Goal: Task Accomplishment & Management: Complete application form

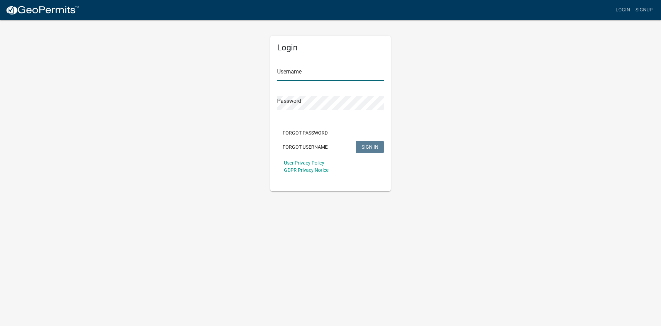
type input "HomePro"
click at [366, 140] on div "Forgot Password Forgot Username SIGN IN" at bounding box center [330, 140] width 107 height 28
click at [367, 144] on span "SIGN IN" at bounding box center [370, 147] width 17 height 6
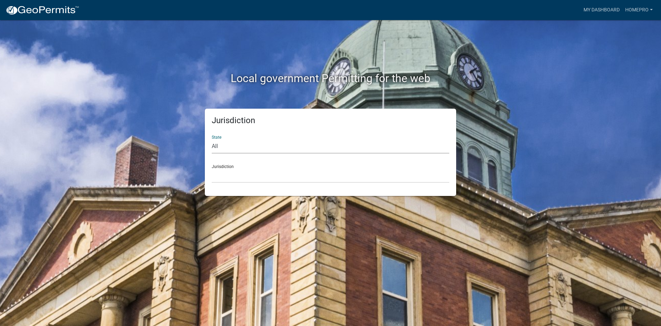
click at [281, 150] on select "All Colorado Georgia Indiana Iowa Kansas Minnesota Ohio South Carolina Wisconsin" at bounding box center [331, 146] width 238 height 14
select select "[US_STATE]"
click at [212, 139] on select "All Colorado Georgia Indiana Iowa Kansas Minnesota Ohio South Carolina Wisconsin" at bounding box center [331, 146] width 238 height 14
click at [254, 179] on select "City of [GEOGRAPHIC_DATA], [US_STATE] City of [GEOGRAPHIC_DATA], [US_STATE] Cit…" at bounding box center [331, 175] width 238 height 14
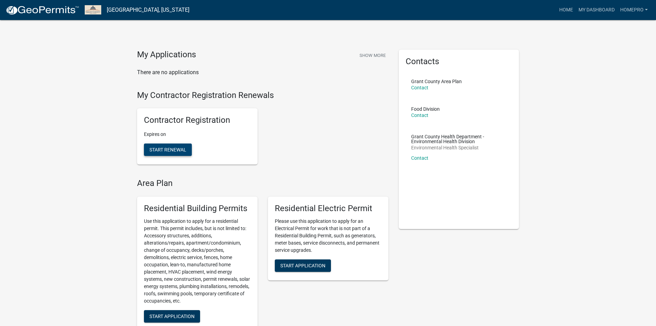
click at [168, 144] on button "Start Renewal" at bounding box center [168, 149] width 48 height 12
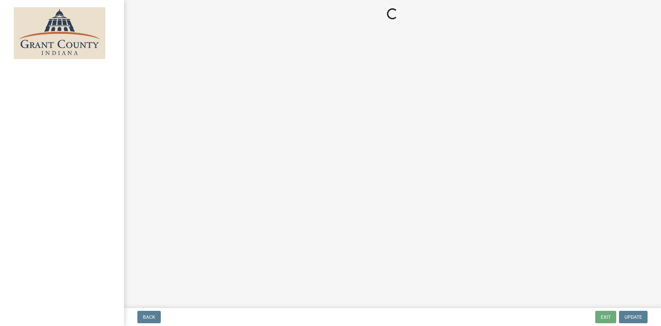
select select "IN"
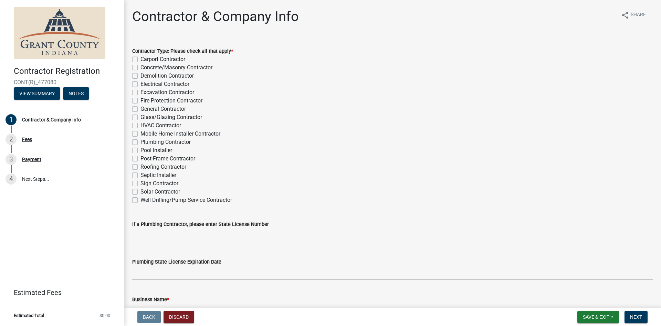
click at [153, 109] on label "General Contractor" at bounding box center [163, 109] width 45 height 8
click at [145, 109] on input "General Contractor" at bounding box center [143, 107] width 4 height 4
checkbox input "true"
checkbox input "false"
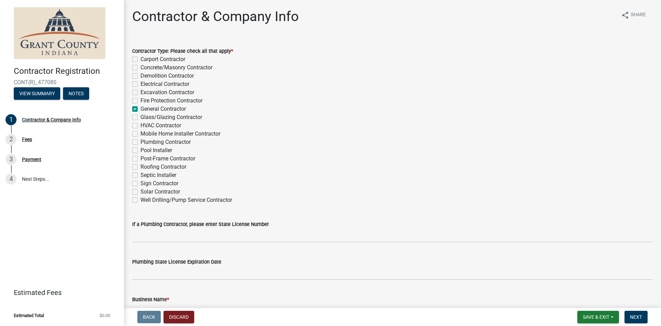
checkbox input "false"
checkbox input "true"
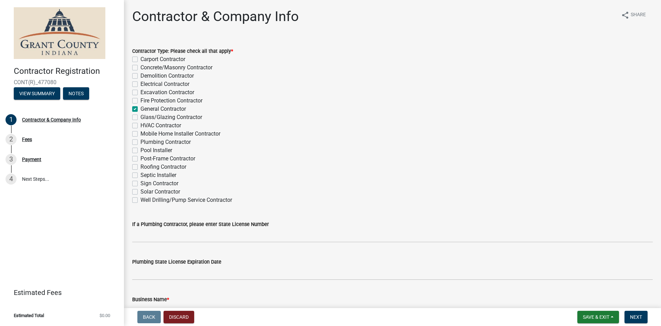
checkbox input "false"
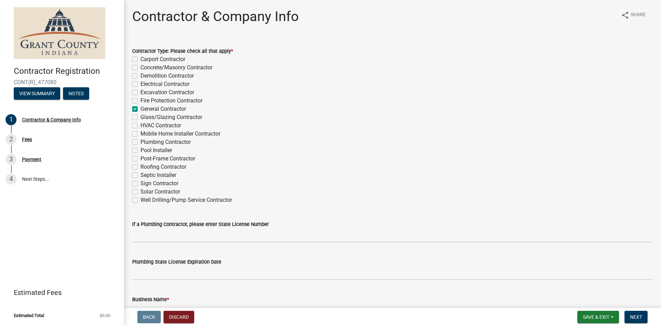
checkbox input "false"
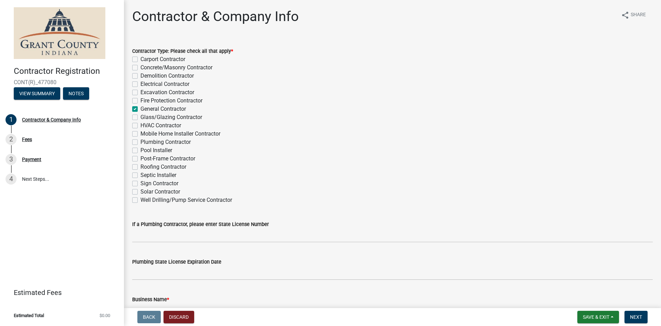
checkbox input "false"
click at [153, 166] on label "Roofing Contractor" at bounding box center [164, 167] width 46 height 8
click at [145, 166] on input "Roofing Contractor" at bounding box center [143, 165] width 4 height 4
checkbox input "true"
checkbox input "false"
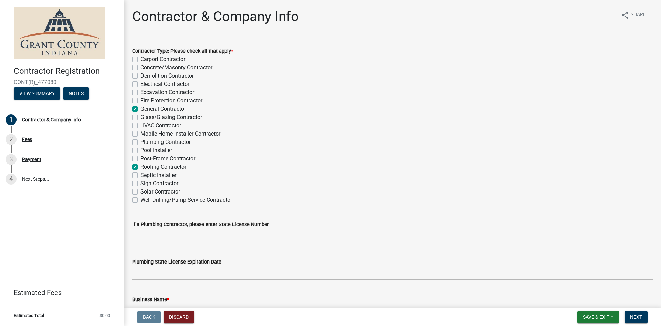
checkbox input "false"
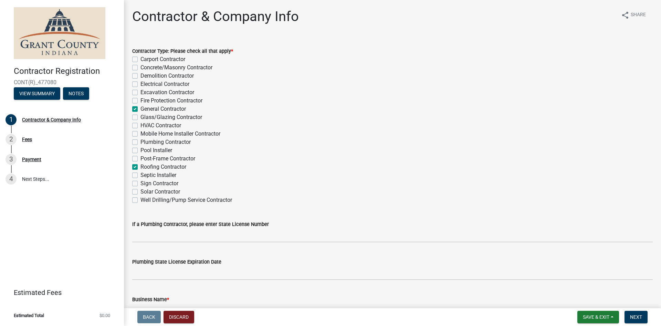
checkbox input "true"
checkbox input "false"
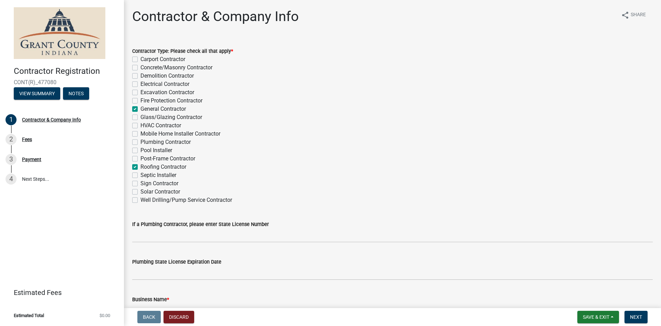
checkbox input "false"
checkbox input "true"
checkbox input "false"
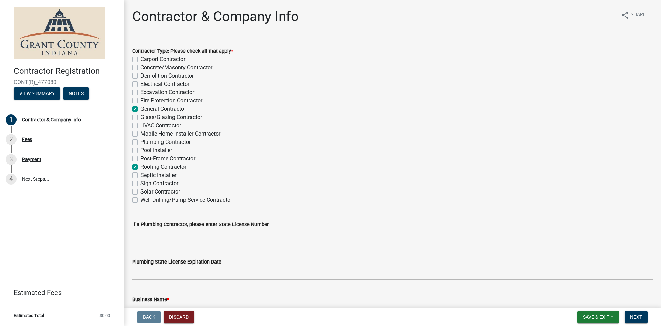
checkbox input "false"
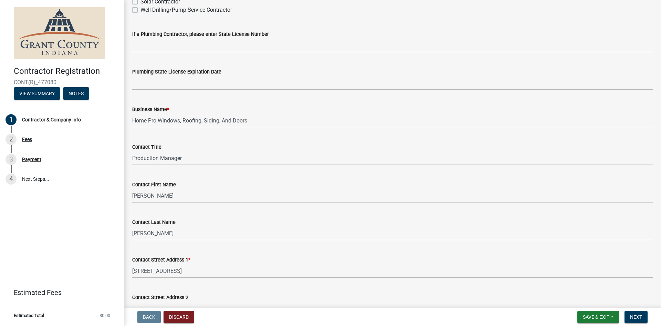
scroll to position [207, 0]
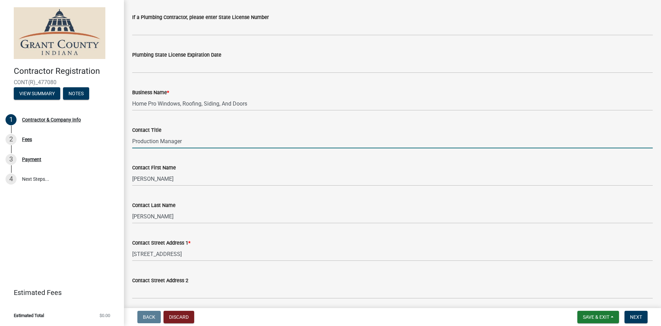
drag, startPoint x: 160, startPoint y: 140, endPoint x: 131, endPoint y: 138, distance: 29.4
click at [131, 138] on div "Contact Title Production Manager" at bounding box center [392, 132] width 531 height 32
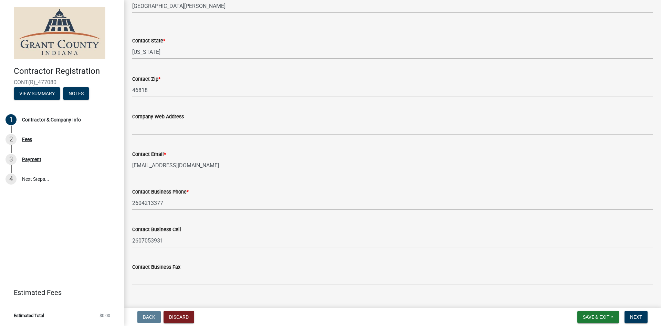
scroll to position [542, 0]
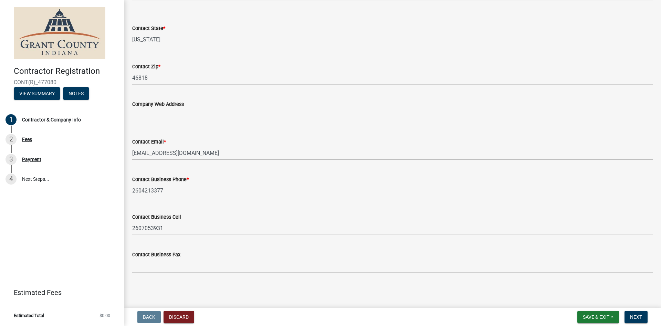
type input "Operations Manager"
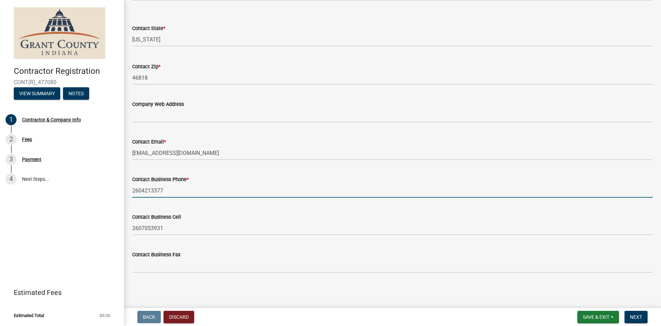
click at [176, 186] on input "2604213377" at bounding box center [392, 190] width 521 height 14
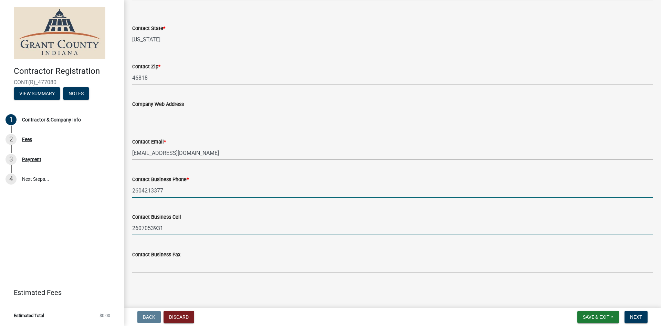
click at [252, 223] on input "2607053931" at bounding box center [392, 228] width 521 height 14
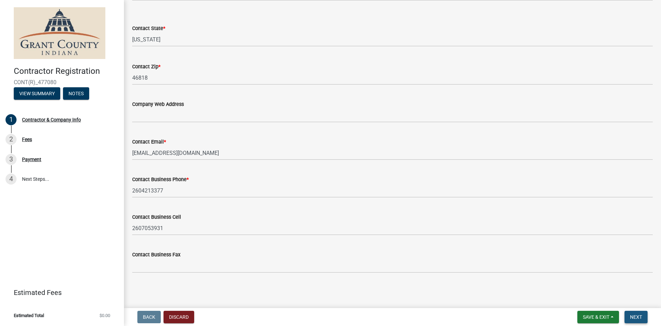
click at [642, 318] on span "Next" at bounding box center [636, 317] width 12 height 6
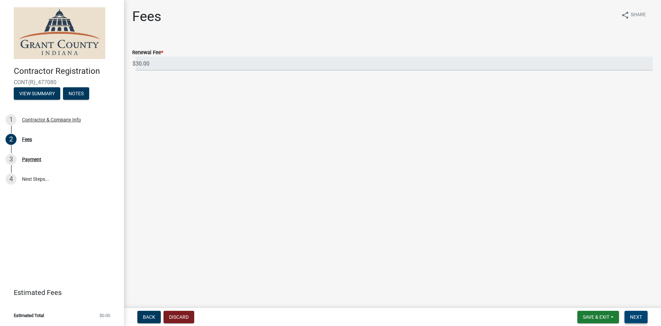
click at [640, 321] on button "Next" at bounding box center [636, 316] width 23 height 12
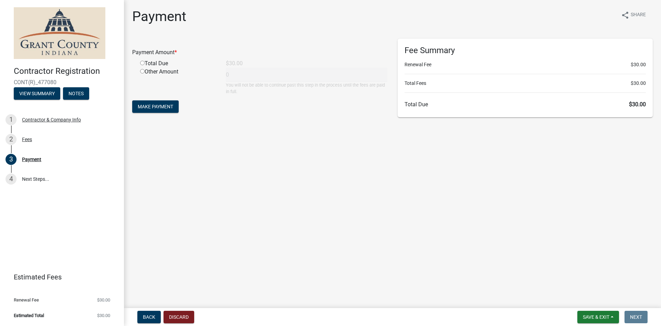
click at [155, 62] on div "Total Due" at bounding box center [178, 63] width 86 height 8
click at [143, 64] on input "radio" at bounding box center [142, 63] width 4 height 4
radio input "true"
type input "30"
click at [167, 107] on span "Make Payment" at bounding box center [155, 107] width 35 height 6
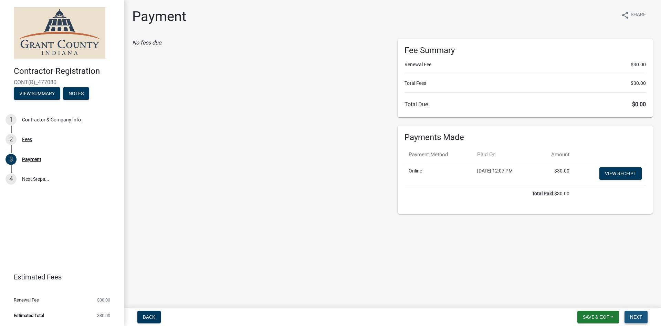
click at [644, 317] on button "Next" at bounding box center [636, 316] width 23 height 12
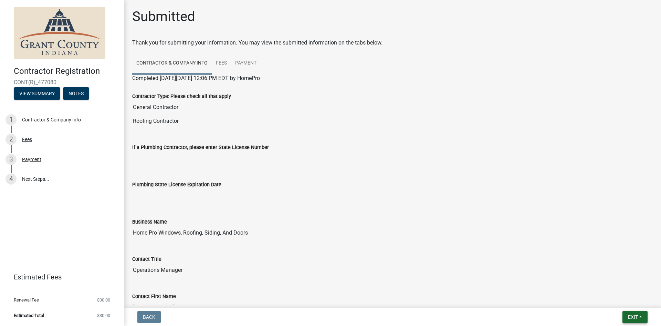
click at [632, 315] on span "Exit" at bounding box center [633, 317] width 10 height 6
click at [611, 300] on button "Save & Exit" at bounding box center [620, 298] width 55 height 17
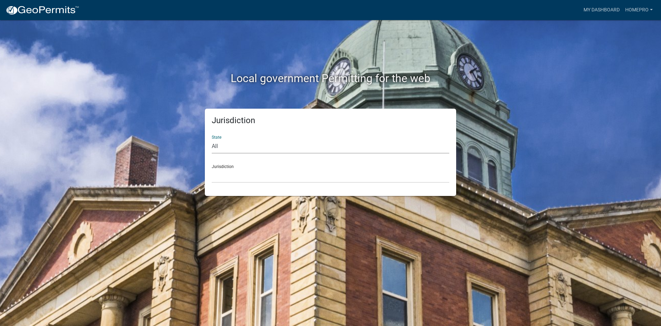
click at [340, 144] on select "All [US_STATE] [US_STATE] [US_STATE] [US_STATE] [US_STATE] [US_STATE] [US_STATE…" at bounding box center [331, 146] width 238 height 14
select select "[US_STATE]"
click at [212, 139] on select "All [US_STATE] [US_STATE] [US_STATE] [US_STATE] [US_STATE] [US_STATE] [US_STATE…" at bounding box center [331, 146] width 238 height 14
click at [264, 172] on select "City of [GEOGRAPHIC_DATA], [US_STATE] City of [GEOGRAPHIC_DATA], [US_STATE] Cit…" at bounding box center [331, 175] width 238 height 14
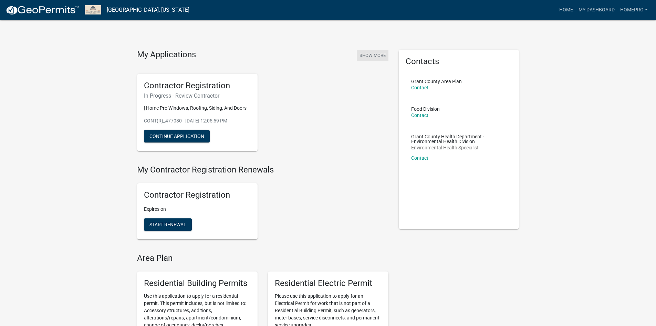
click at [373, 55] on button "Show More" at bounding box center [373, 55] width 32 height 11
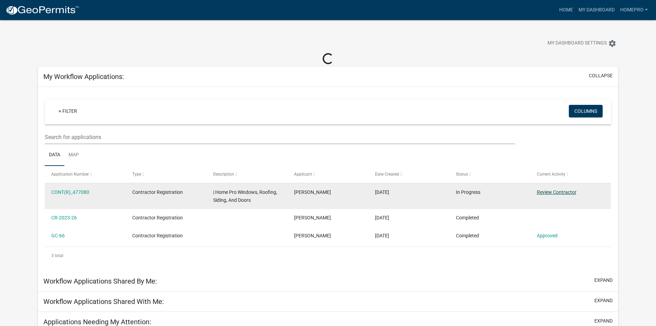
click at [549, 193] on link "Review Contractor" at bounding box center [557, 192] width 40 height 6
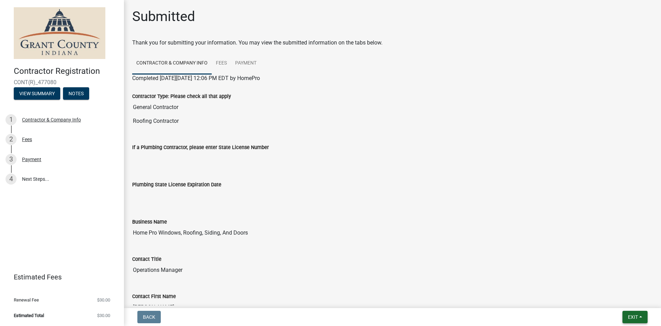
click at [636, 315] on span "Exit" at bounding box center [633, 317] width 10 height 6
click at [611, 297] on button "Save & Exit" at bounding box center [620, 298] width 55 height 17
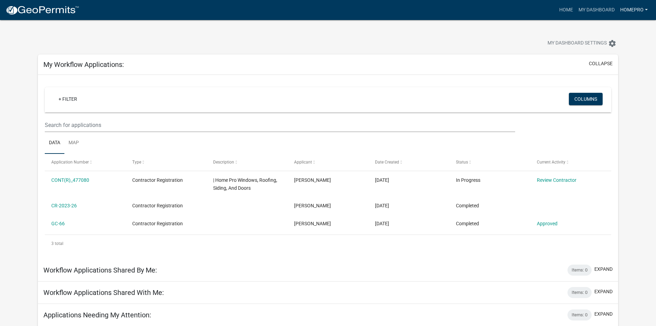
click at [639, 9] on link "HomePro" at bounding box center [634, 9] width 33 height 13
click at [620, 65] on link "Logout" at bounding box center [621, 67] width 59 height 17
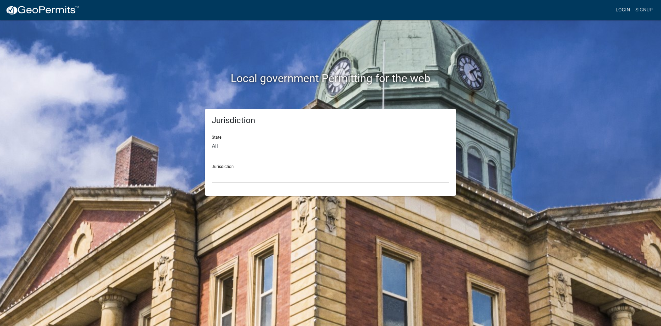
click at [621, 9] on link "Login" at bounding box center [623, 9] width 20 height 13
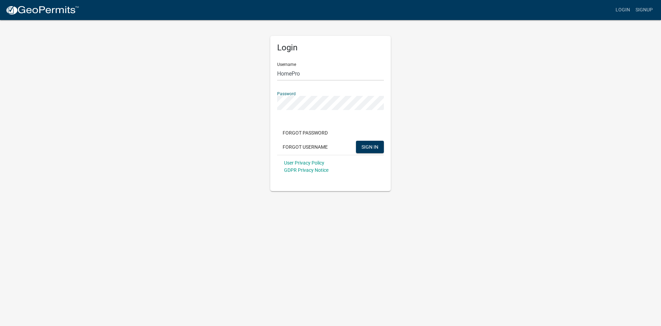
click at [260, 100] on div "Login Username HomePro Password Forgot Password Forgot Username SIGN IN User Pr…" at bounding box center [330, 105] width 393 height 172
click at [215, 113] on div "Login Username HomePro Password Forgot Password Forgot Username SIGN IN User Pr…" at bounding box center [330, 105] width 393 height 172
click at [242, 102] on div "Login Username HomePro Password Forgot Password Forgot Username SIGN IN User Pr…" at bounding box center [330, 105] width 393 height 172
drag, startPoint x: 399, startPoint y: 154, endPoint x: 387, endPoint y: 152, distance: 12.1
click at [399, 154] on div "Login Username HomePro Password Forgot Password Forgot Username SIGN IN User Pr…" at bounding box center [330, 105] width 393 height 172
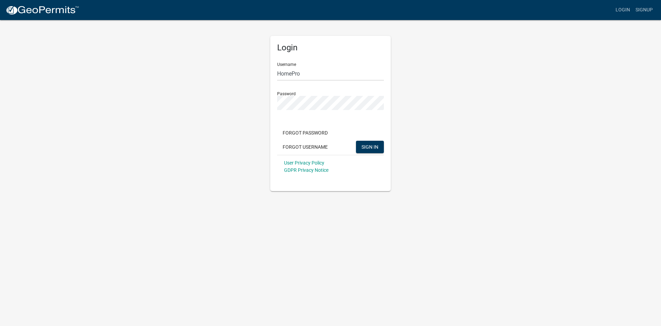
click at [464, 103] on div "Login Username HomePro Password Forgot Password Forgot Username SIGN IN User Pr…" at bounding box center [330, 105] width 393 height 172
click at [378, 145] on span "SIGN IN" at bounding box center [370, 147] width 17 height 6
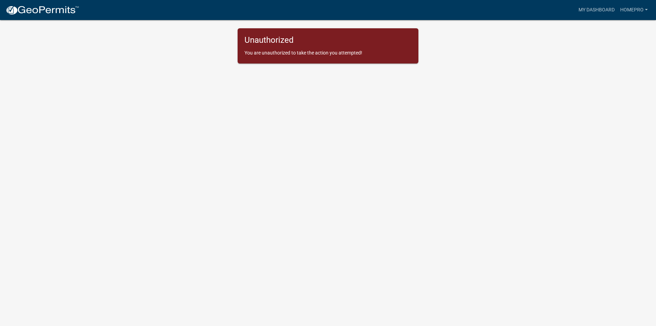
click at [321, 57] on div "Unauthorized You are unauthorized to take the action you attempted!" at bounding box center [328, 45] width 181 height 35
click at [637, 12] on link "HomePro" at bounding box center [634, 9] width 33 height 13
click at [617, 22] on link "Account" at bounding box center [621, 28] width 59 height 17
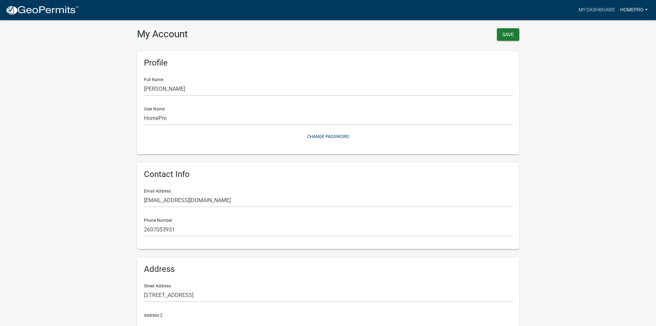
click at [638, 6] on link "HomePro" at bounding box center [634, 9] width 33 height 13
click at [602, 10] on link "My Dashboard" at bounding box center [597, 9] width 42 height 13
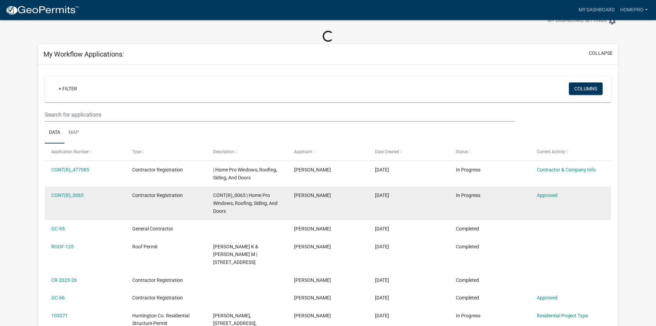
scroll to position [34, 0]
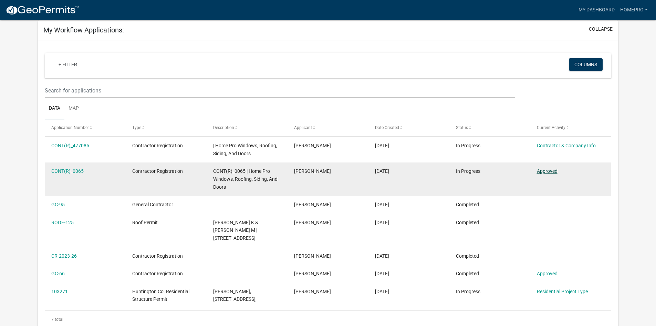
click at [548, 172] on link "Approved" at bounding box center [547, 171] width 21 height 6
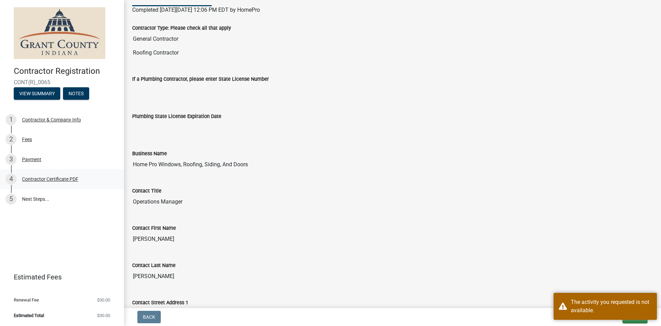
scroll to position [69, 0]
click at [59, 180] on div "Contractor Certificate PDF" at bounding box center [50, 178] width 56 height 5
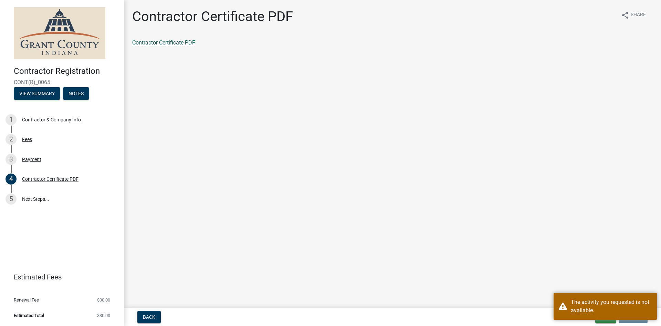
click at [172, 43] on link "Contractor Certificate PDF" at bounding box center [163, 42] width 63 height 7
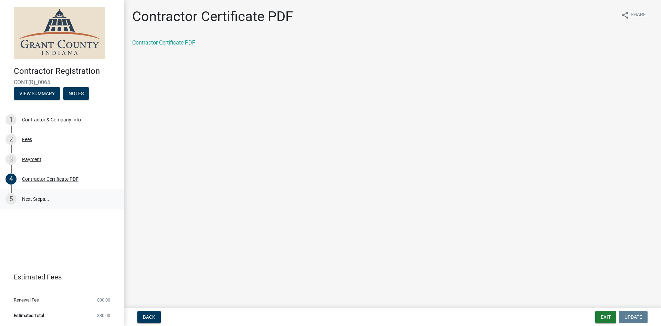
click at [47, 200] on link "5 Next Steps..." at bounding box center [62, 199] width 124 height 20
click at [34, 199] on link "5 Next Steps..." at bounding box center [62, 199] width 124 height 20
click at [39, 174] on div "4 Contractor Certificate PDF" at bounding box center [59, 178] width 107 height 11
click at [40, 157] on div "Payment" at bounding box center [31, 159] width 19 height 5
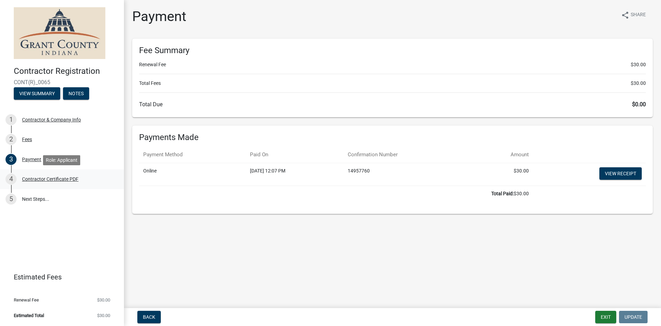
click at [43, 177] on div "Contractor Certificate PDF" at bounding box center [50, 178] width 56 height 5
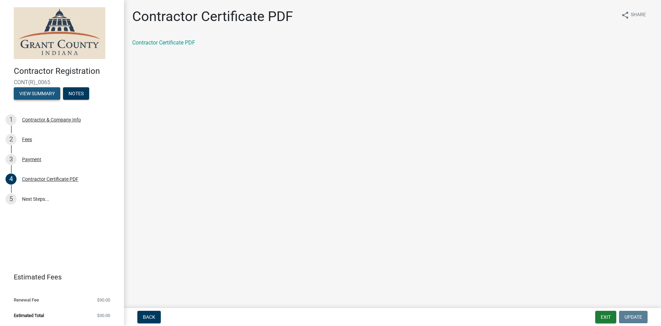
click at [36, 93] on button "View Summary" at bounding box center [37, 93] width 47 height 12
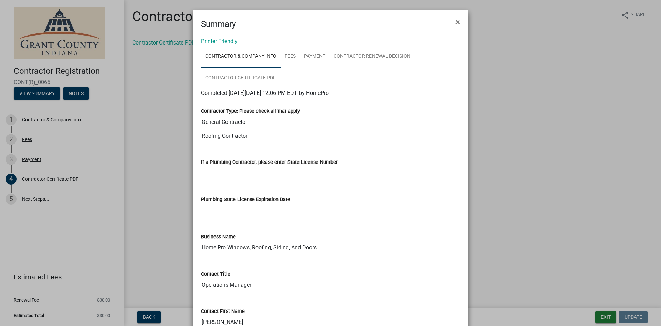
click at [387, 53] on link "Contractor Renewal Decision" at bounding box center [372, 56] width 85 height 22
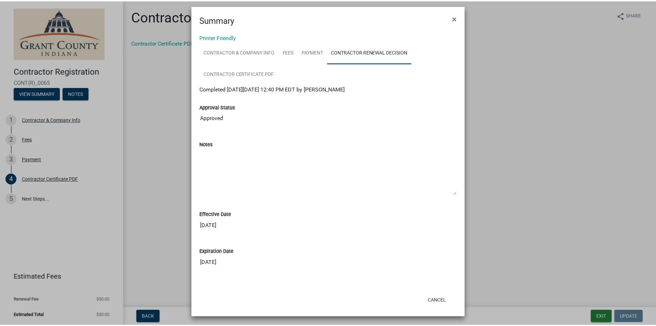
scroll to position [5, 0]
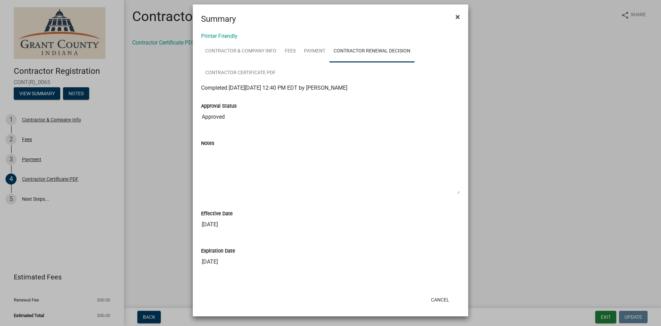
click at [456, 14] on span "×" at bounding box center [458, 17] width 4 height 10
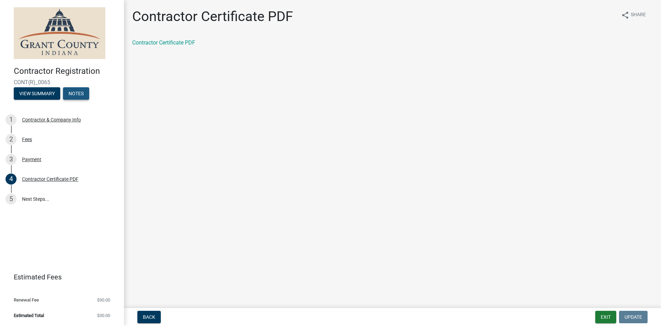
click at [82, 96] on button "Notes" at bounding box center [76, 93] width 26 height 12
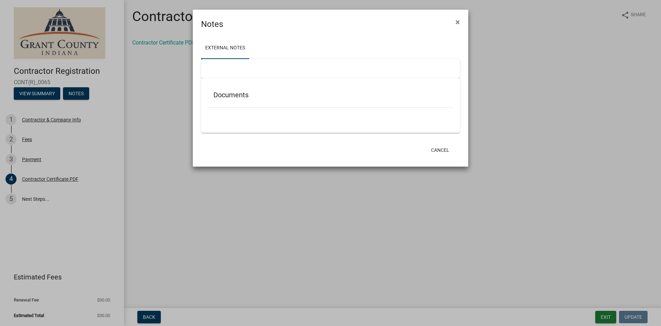
click at [251, 94] on h5 "Documents" at bounding box center [331, 95] width 234 height 8
click at [444, 147] on button "Cancel" at bounding box center [440, 150] width 29 height 12
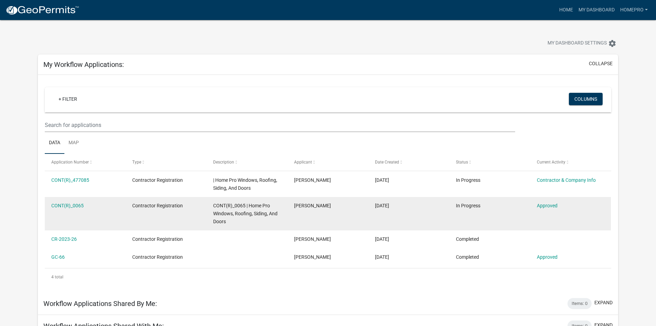
click at [64, 202] on div "CONT(R)_0065" at bounding box center [85, 206] width 68 height 8
click at [64, 205] on link "CONT(R)_0065" at bounding box center [67, 206] width 32 height 6
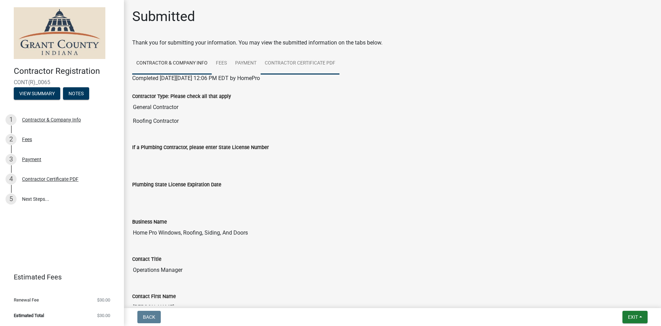
click at [280, 65] on link "Contractor Certificate PDF" at bounding box center [300, 63] width 79 height 22
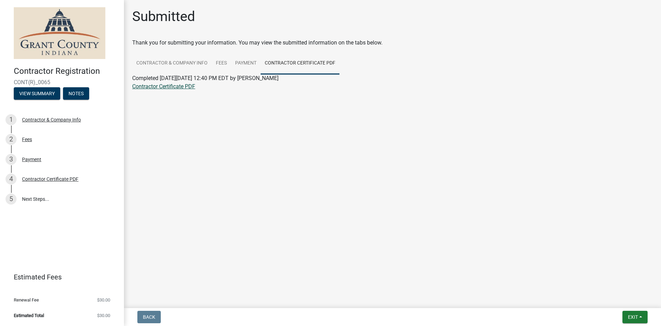
click at [187, 87] on link "Contractor Certificate PDF" at bounding box center [163, 86] width 63 height 7
click at [92, 161] on div "3 Payment" at bounding box center [59, 159] width 107 height 11
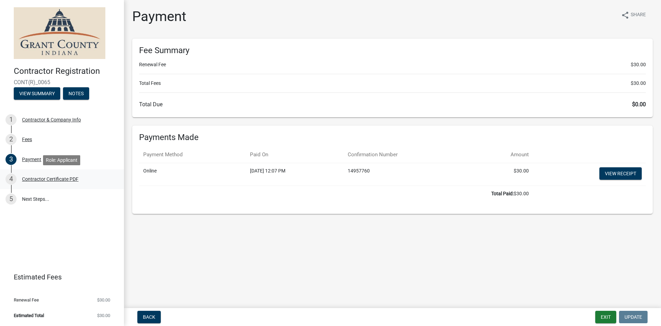
click at [97, 179] on div "4 Contractor Certificate PDF" at bounding box center [59, 178] width 107 height 11
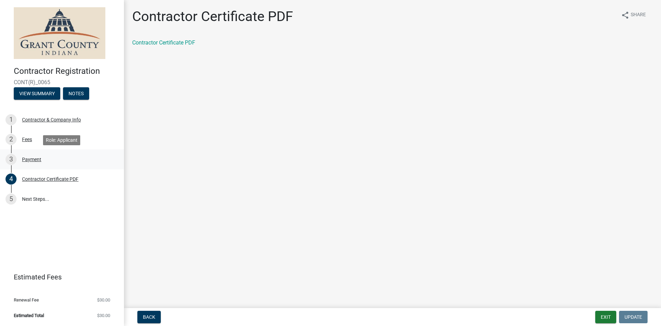
click at [103, 157] on div "3 Payment" at bounding box center [59, 159] width 107 height 11
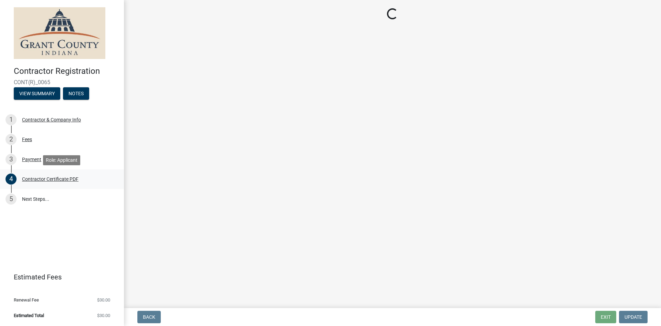
click at [105, 181] on div "4 Contractor Certificate PDF" at bounding box center [59, 178] width 107 height 11
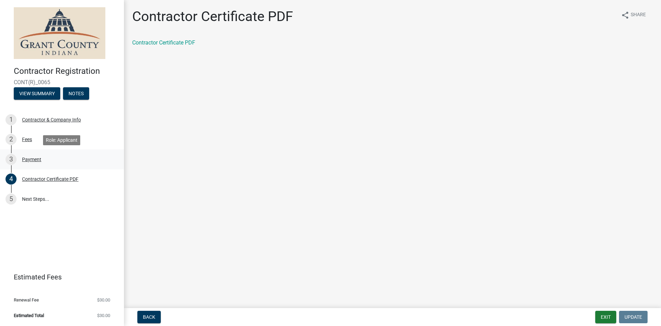
click at [38, 161] on div "Payment" at bounding box center [31, 159] width 19 height 5
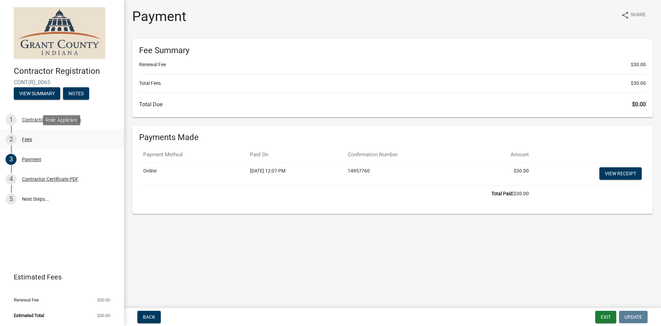
click at [33, 137] on div "2 Fees" at bounding box center [59, 139] width 107 height 11
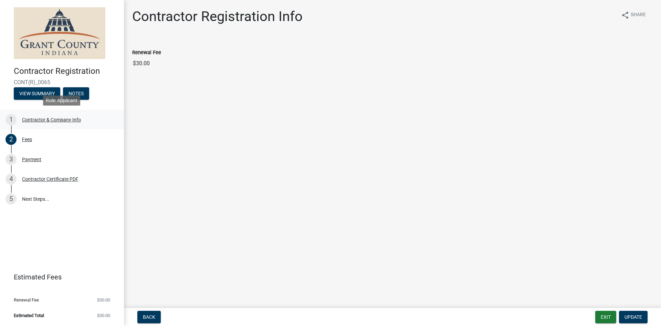
click at [34, 120] on div "Contractor & Company Info" at bounding box center [51, 119] width 59 height 5
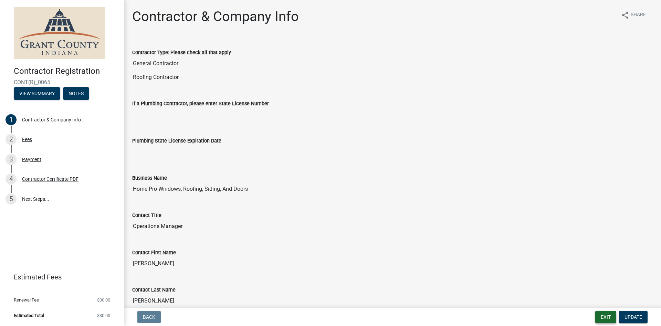
click at [606, 316] on button "Exit" at bounding box center [606, 316] width 21 height 12
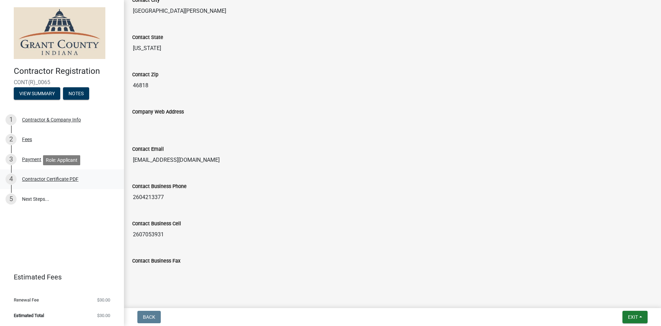
scroll to position [448, 0]
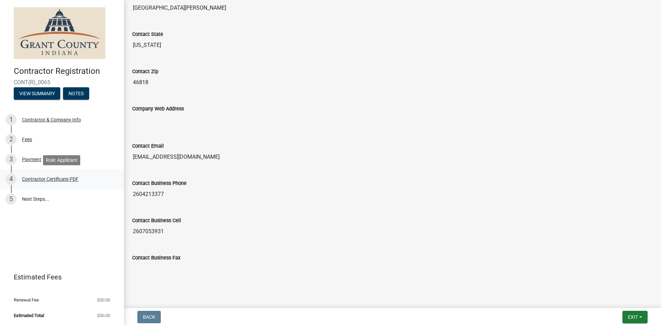
click at [110, 183] on div "4 Contractor Certificate PDF" at bounding box center [59, 178] width 107 height 11
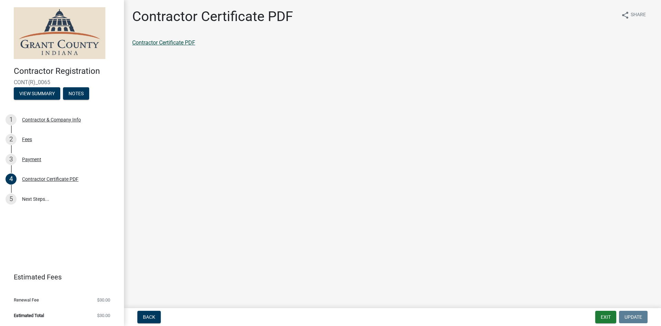
click at [195, 42] on link "Contractor Certificate PDF" at bounding box center [163, 42] width 63 height 7
click at [55, 120] on div "Contractor & Company Info" at bounding box center [51, 119] width 59 height 5
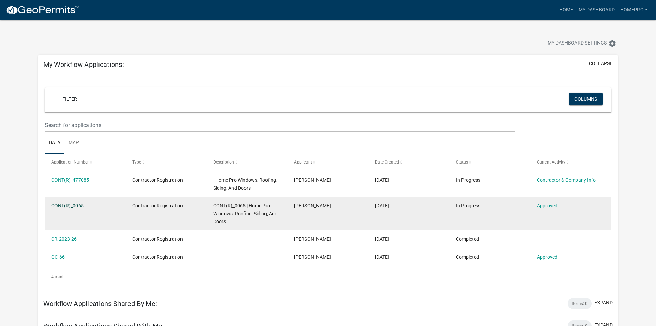
click at [74, 207] on link "CONT(R)_0065" at bounding box center [67, 206] width 32 height 6
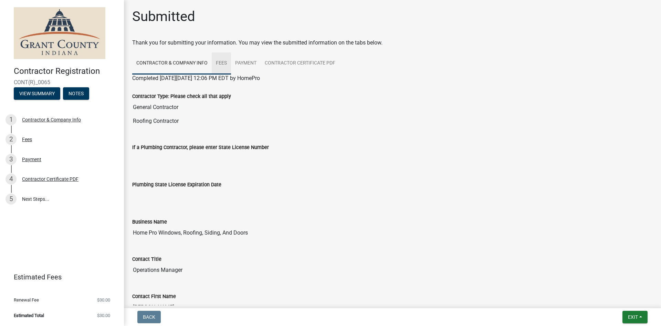
click at [223, 61] on link "Fees" at bounding box center [221, 63] width 19 height 22
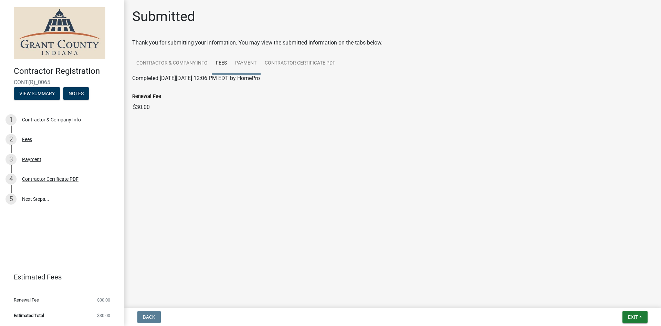
click at [246, 65] on link "Payment" at bounding box center [246, 63] width 30 height 22
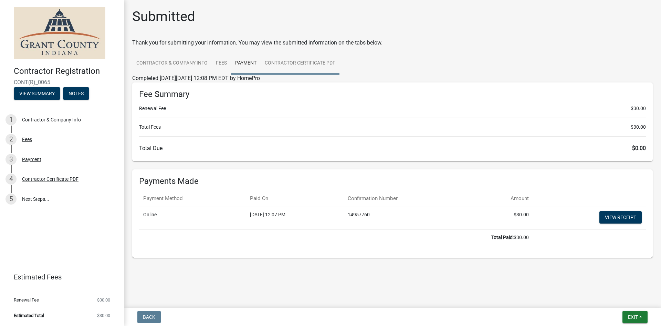
click at [296, 69] on link "Contractor Certificate PDF" at bounding box center [300, 63] width 79 height 22
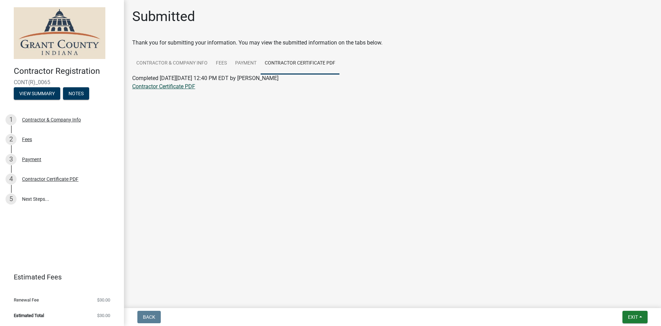
click at [186, 86] on link "Contractor Certificate PDF" at bounding box center [163, 86] width 63 height 7
click at [363, 107] on main "Submitted Thank you for submitting your information. You may view the submitted…" at bounding box center [392, 152] width 537 height 305
